Goal: Transaction & Acquisition: Purchase product/service

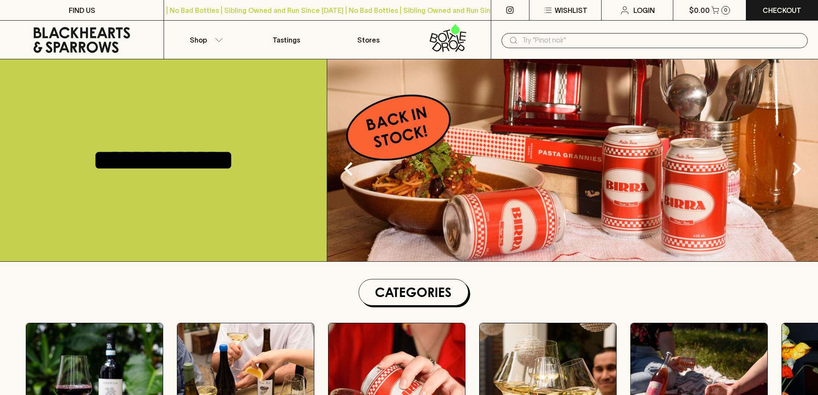
click at [567, 41] on input "text" at bounding box center [661, 41] width 279 height 14
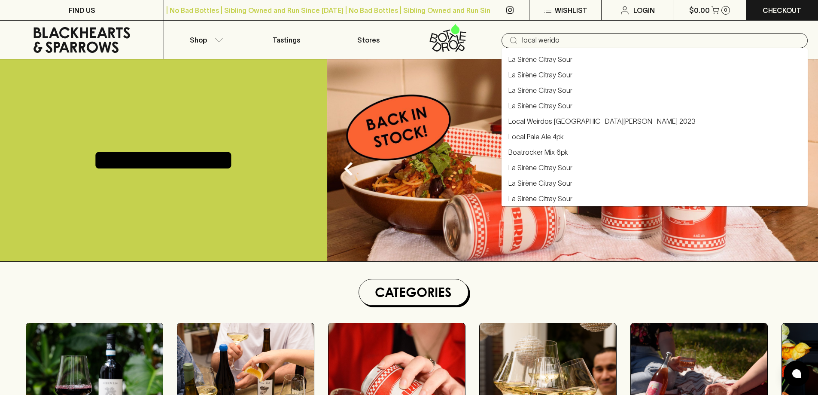
type input "local werido"
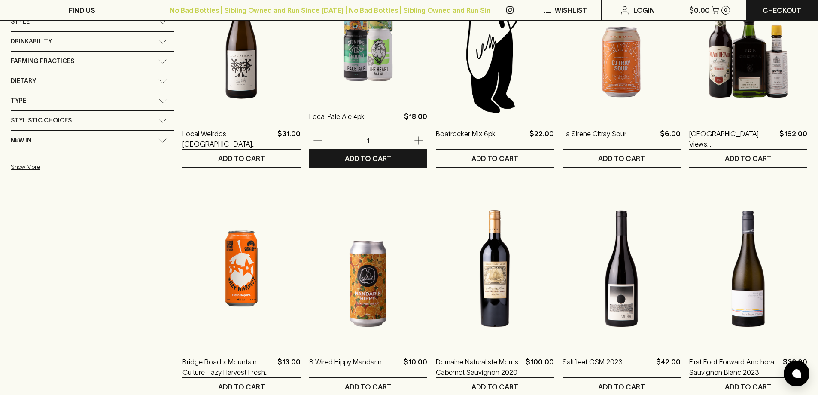
scroll to position [129, 0]
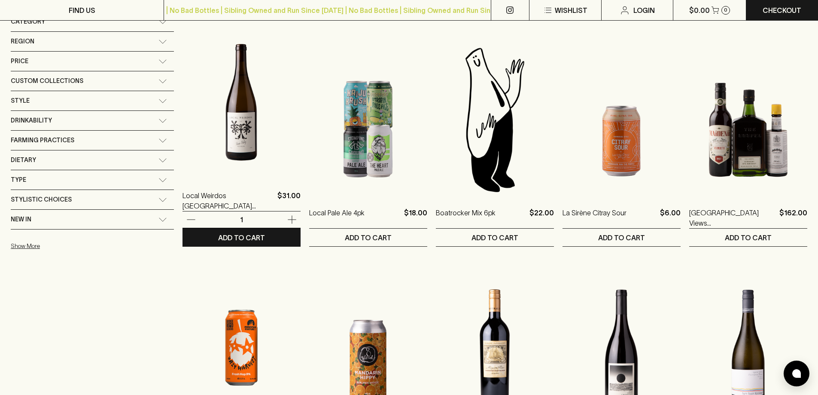
click at [199, 165] on img at bounding box center [242, 102] width 118 height 150
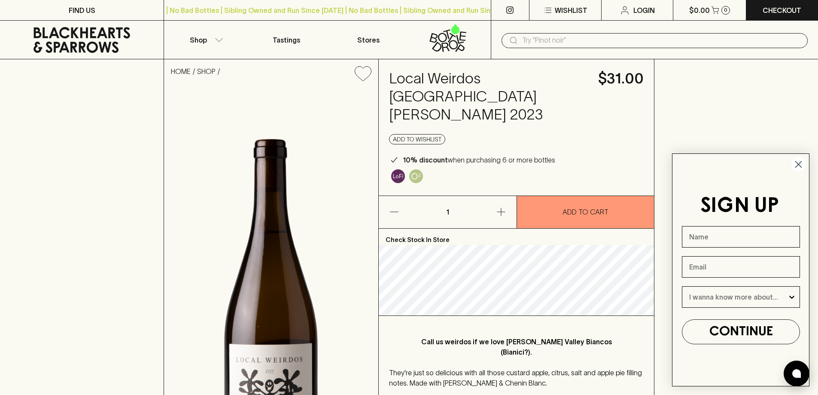
click at [546, 43] on input "text" at bounding box center [661, 41] width 279 height 14
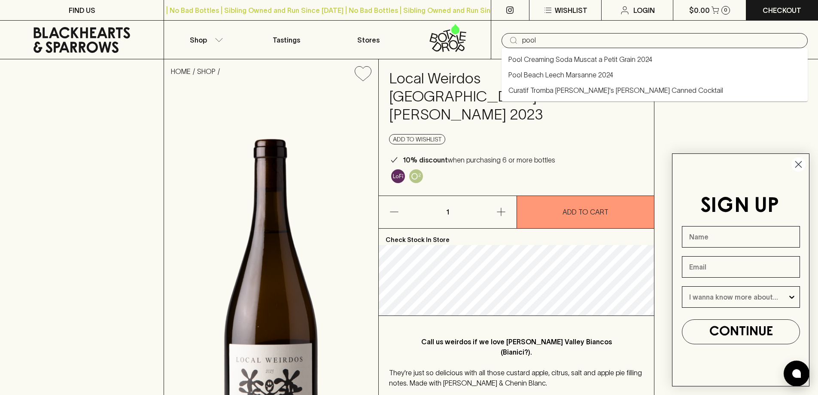
type input "pool"
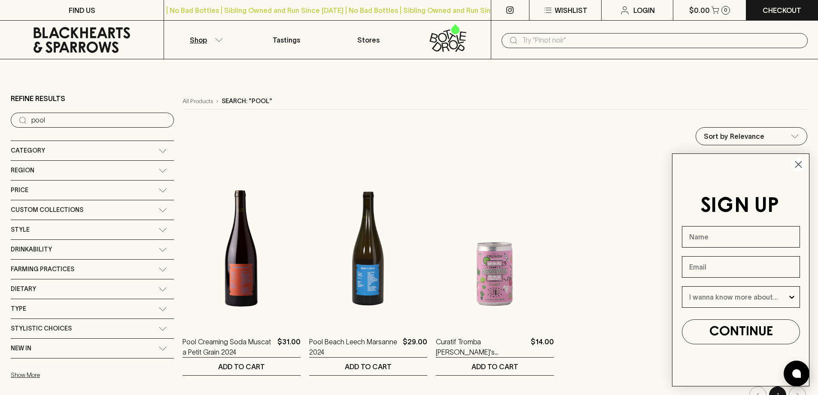
click at [802, 171] on icon "Close dialog" at bounding box center [798, 164] width 15 height 15
